Goal: Navigation & Orientation: Go to known website

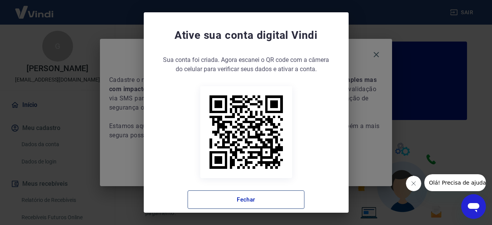
click at [265, 203] on button "Fechar" at bounding box center [246, 199] width 117 height 18
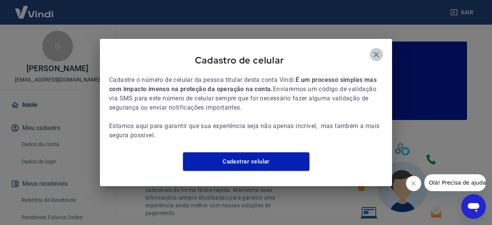
click at [377, 50] on icon "button" at bounding box center [376, 54] width 9 height 9
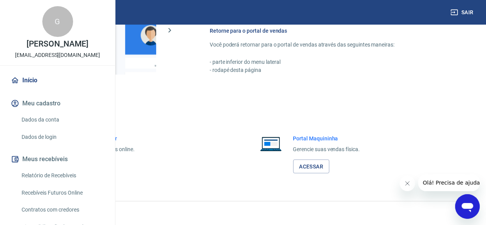
scroll to position [485, 0]
click at [103, 165] on link "Acessar" at bounding box center [84, 167] width 37 height 14
click at [467, 10] on button "Sair" at bounding box center [463, 12] width 28 height 14
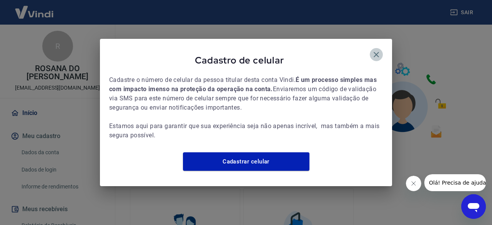
click at [380, 50] on icon "button" at bounding box center [376, 54] width 9 height 9
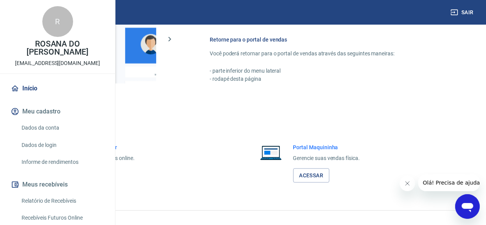
scroll to position [365, 0]
click at [103, 183] on link "Acessar" at bounding box center [84, 176] width 37 height 14
